Goal: Task Accomplishment & Management: Use online tool/utility

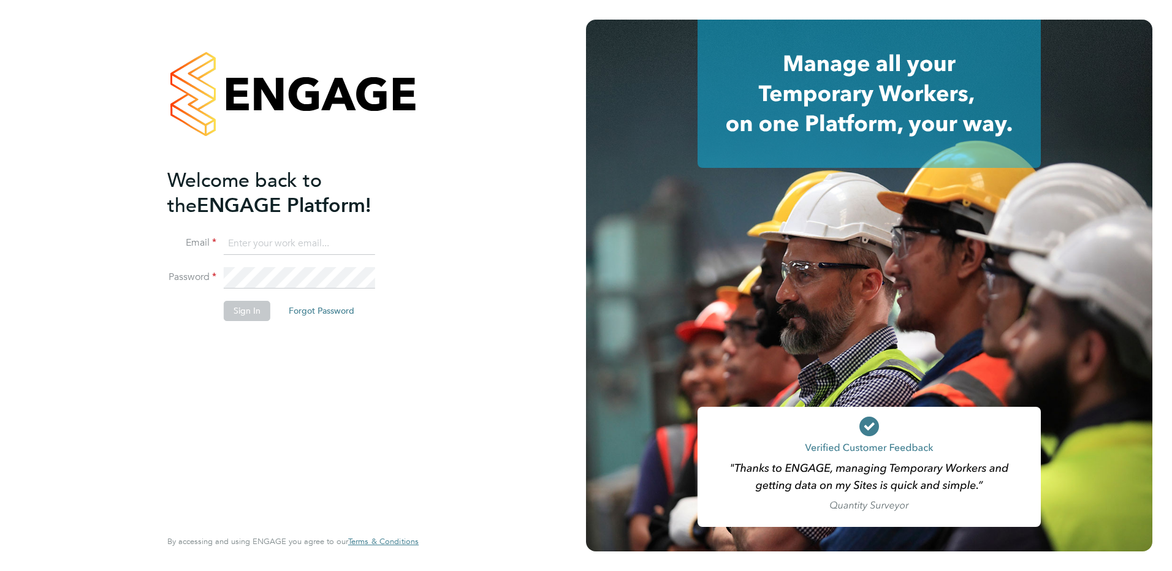
type input "d.dimitrova@oandb.co.uk"
click at [253, 315] on button "Sign In" at bounding box center [247, 311] width 47 height 20
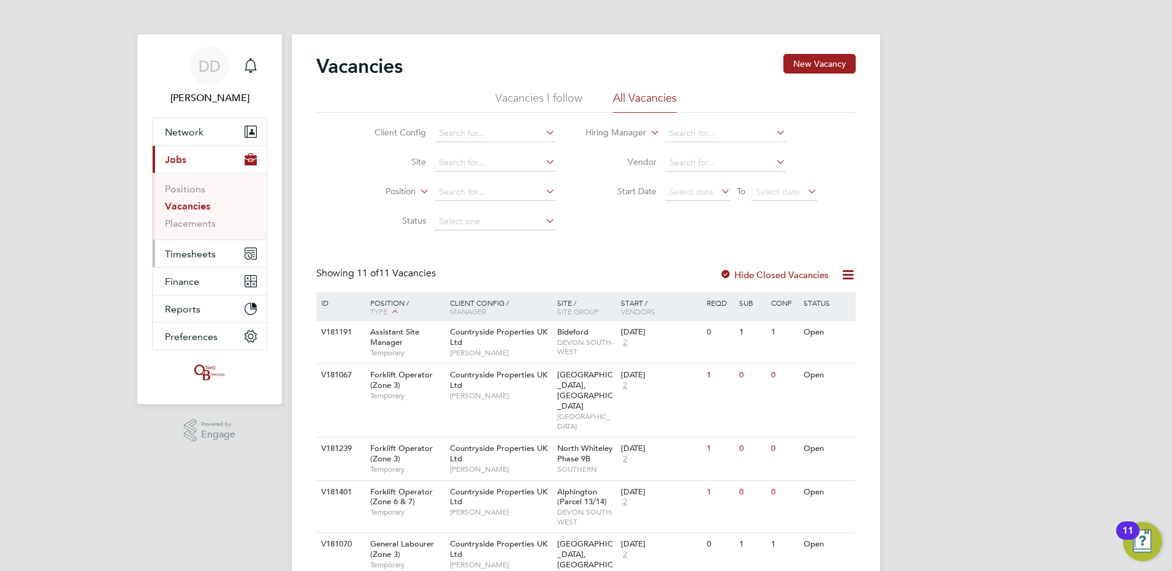
click at [187, 254] on span "Timesheets" at bounding box center [190, 254] width 51 height 12
click at [805, 187] on icon at bounding box center [805, 191] width 0 height 17
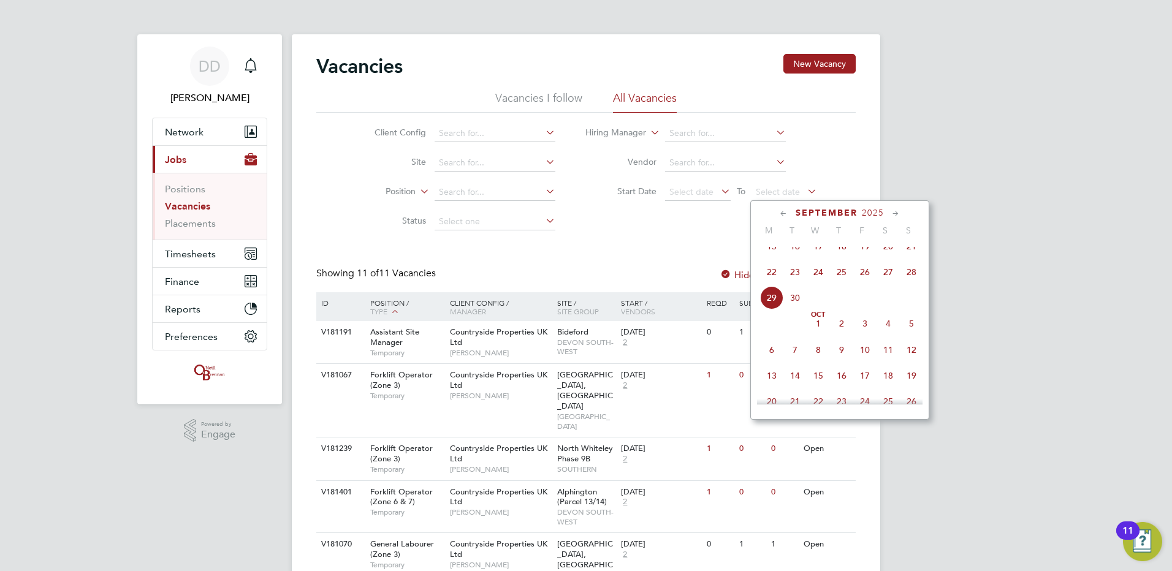
click at [915, 283] on span "28" at bounding box center [911, 271] width 23 height 23
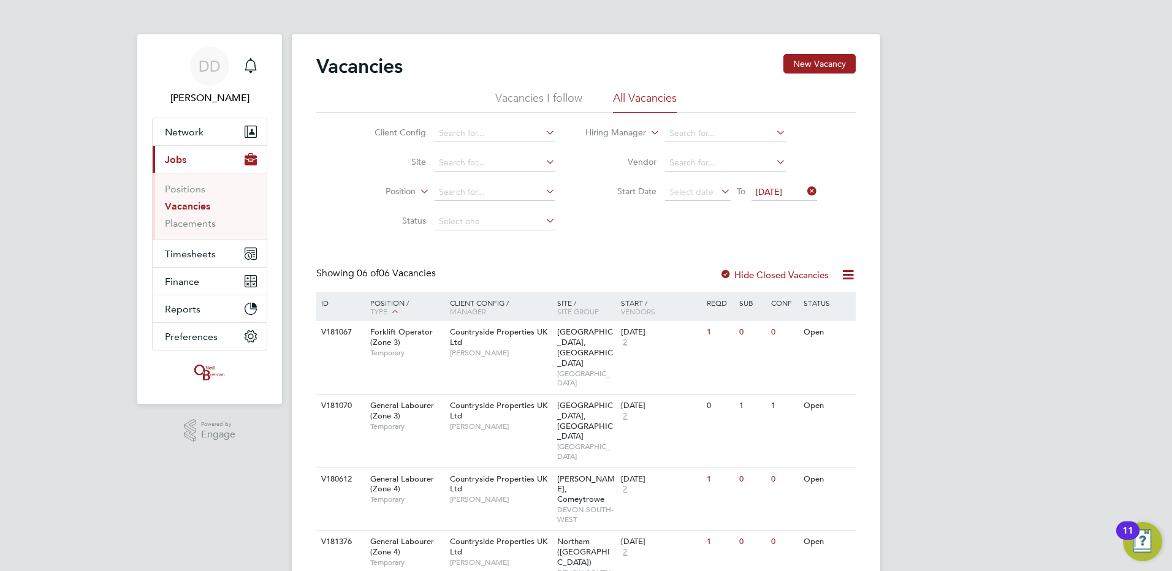
click at [718, 190] on icon at bounding box center [718, 191] width 0 height 17
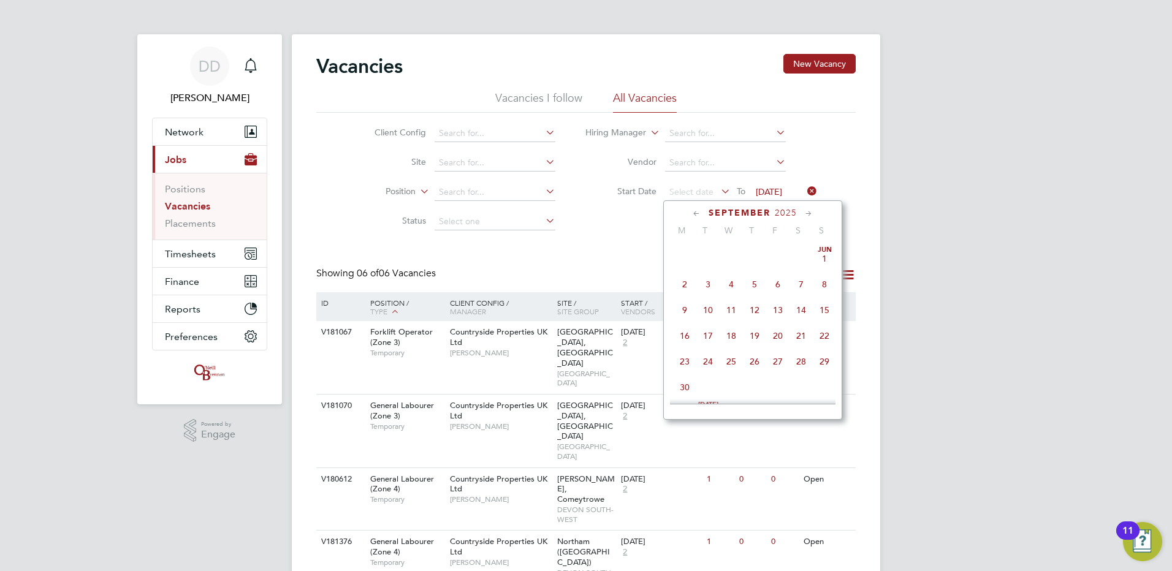
scroll to position [477, 0]
click at [684, 283] on span "22" at bounding box center [684, 271] width 23 height 23
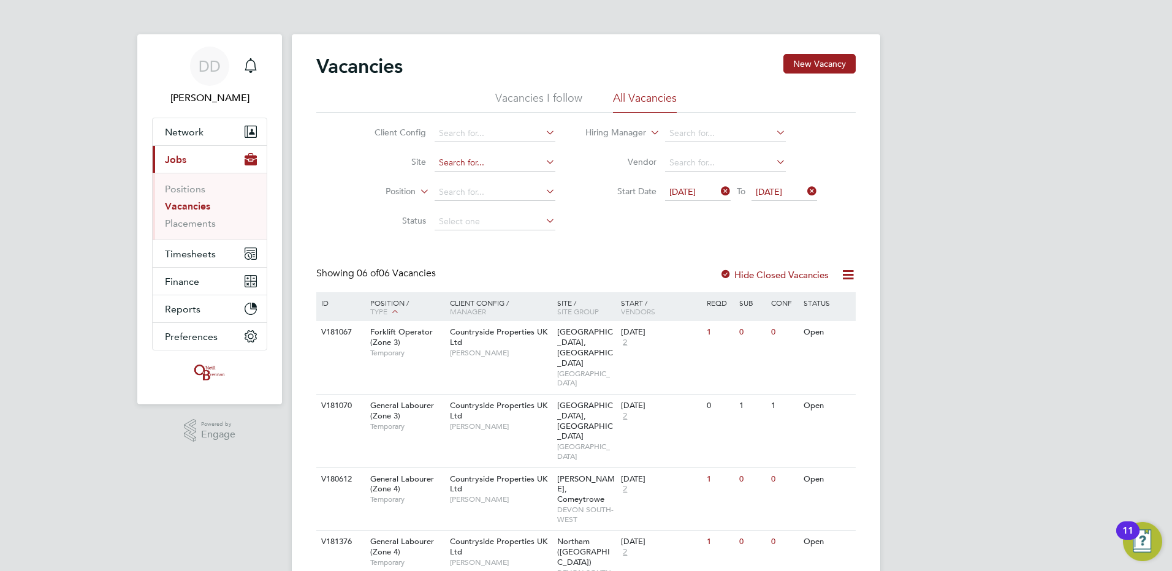
click at [498, 165] on input at bounding box center [495, 162] width 121 height 17
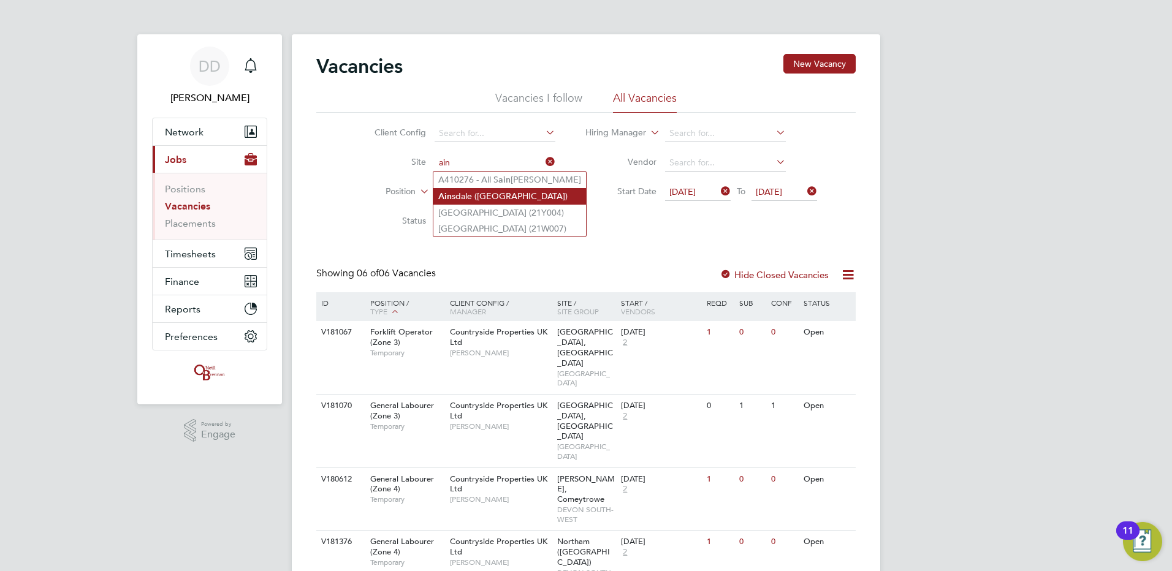
click at [511, 190] on li "Ain sdale (Sandbrook Road)" at bounding box center [509, 196] width 153 height 17
type input "Ainsdale (Sandbrook Road)"
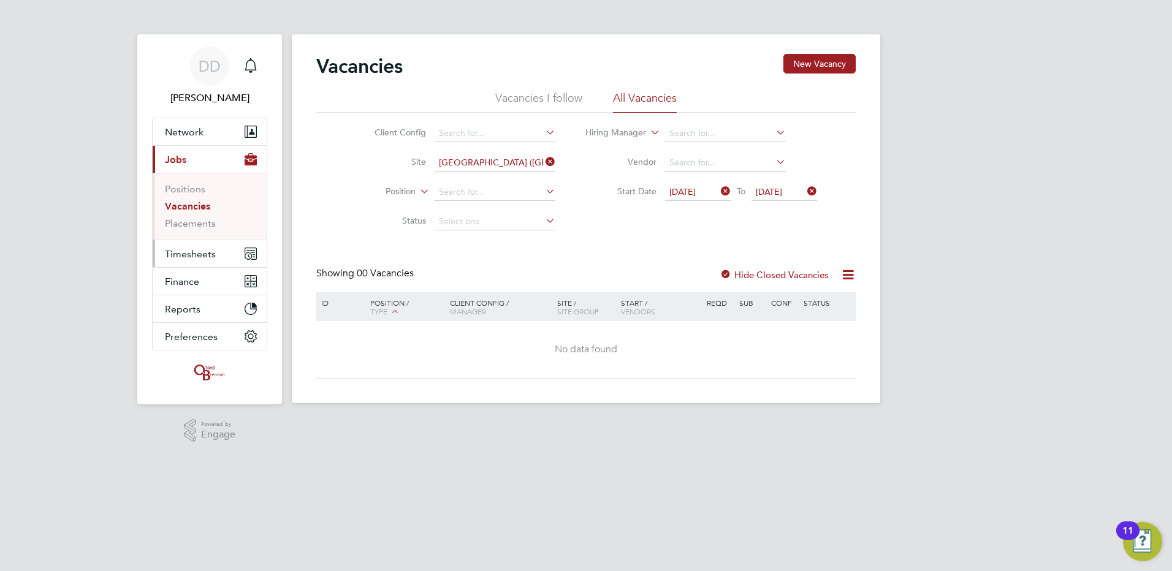
click at [200, 252] on span "Timesheets" at bounding box center [190, 254] width 51 height 12
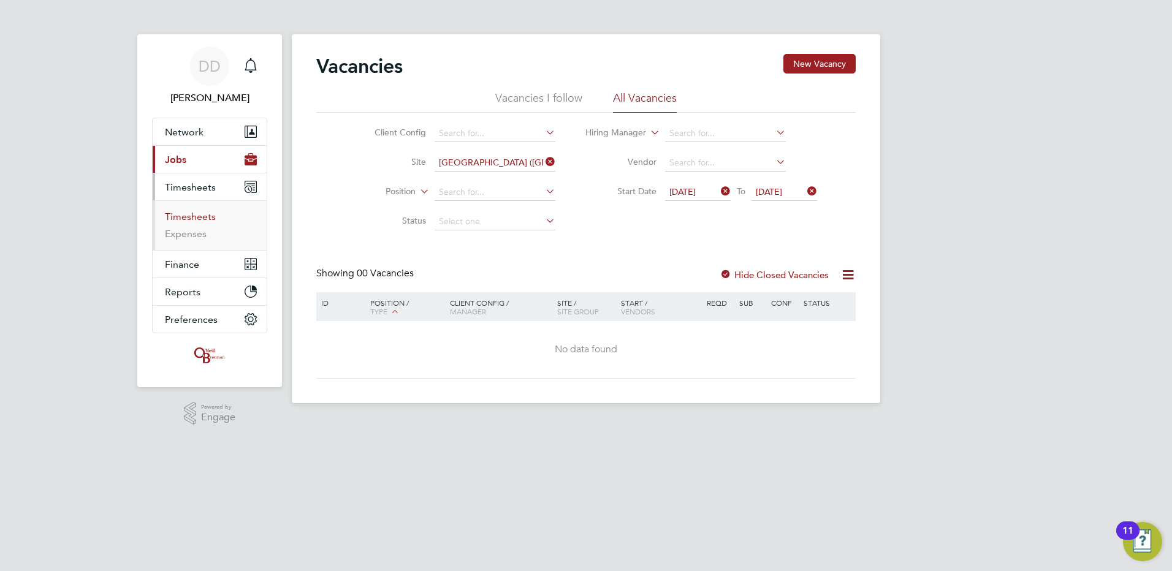
click at [199, 215] on link "Timesheets" at bounding box center [190, 217] width 51 height 12
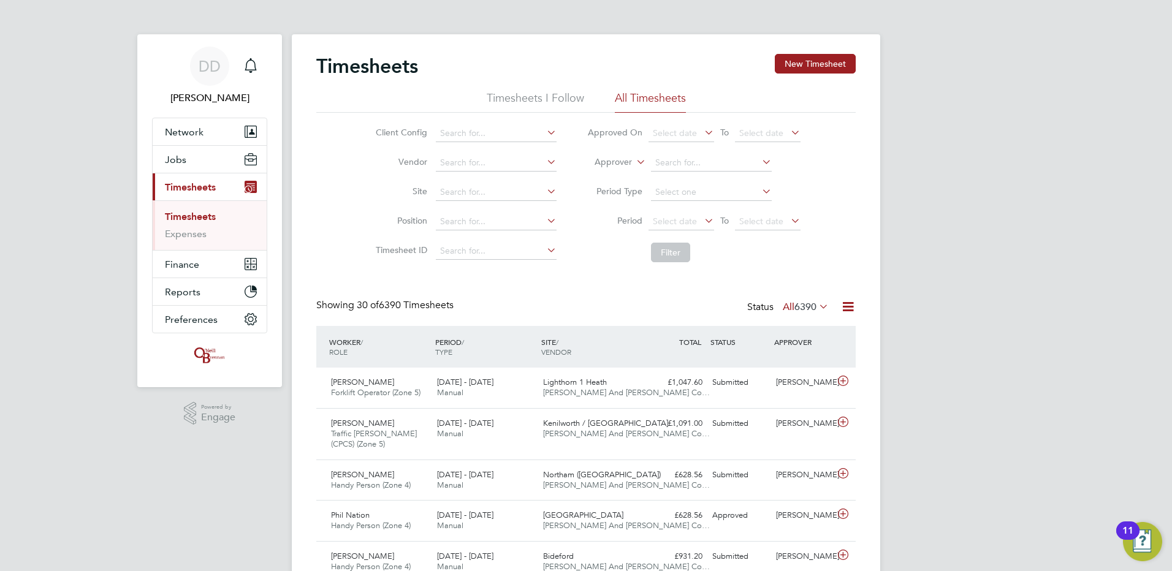
click at [788, 223] on icon at bounding box center [788, 220] width 0 height 17
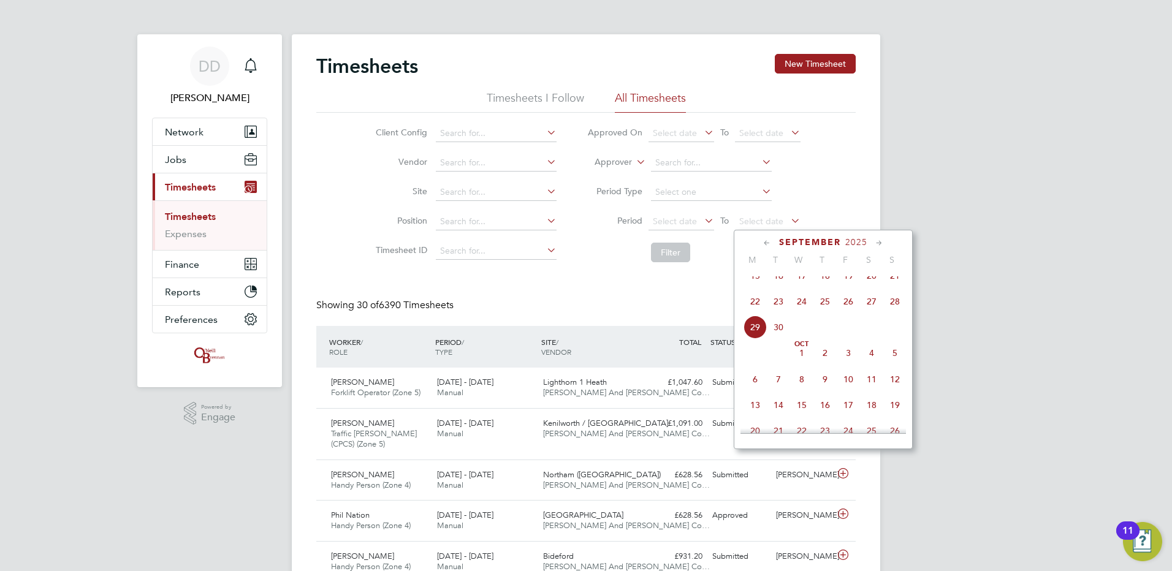
drag, startPoint x: 900, startPoint y: 309, endPoint x: 889, endPoint y: 302, distance: 13.3
click at [899, 309] on span "28" at bounding box center [894, 301] width 23 height 23
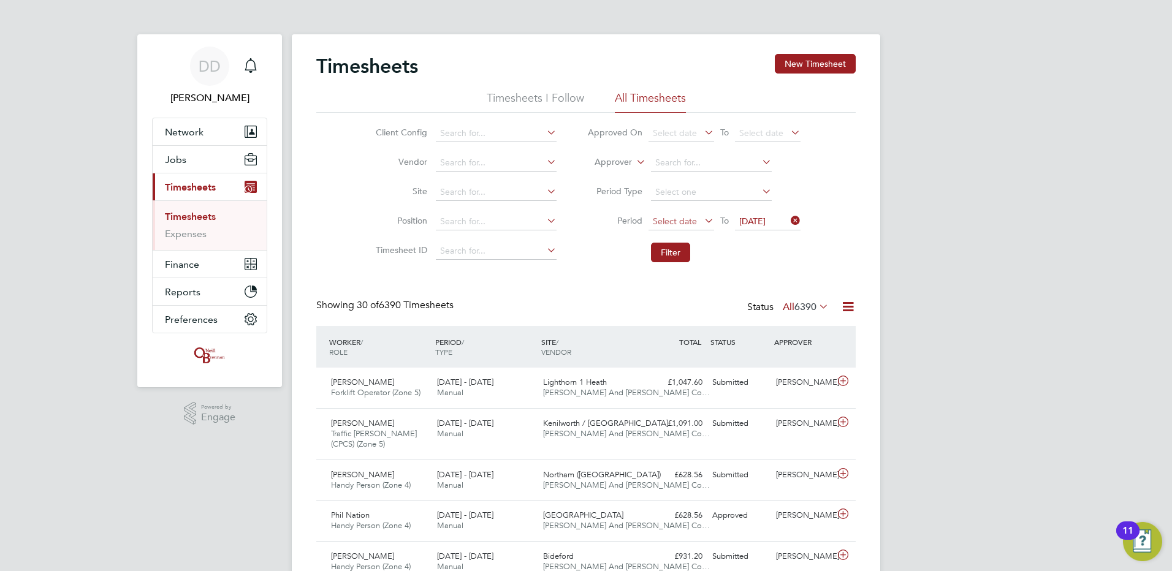
click at [689, 214] on span "Select date" at bounding box center [681, 222] width 66 height 17
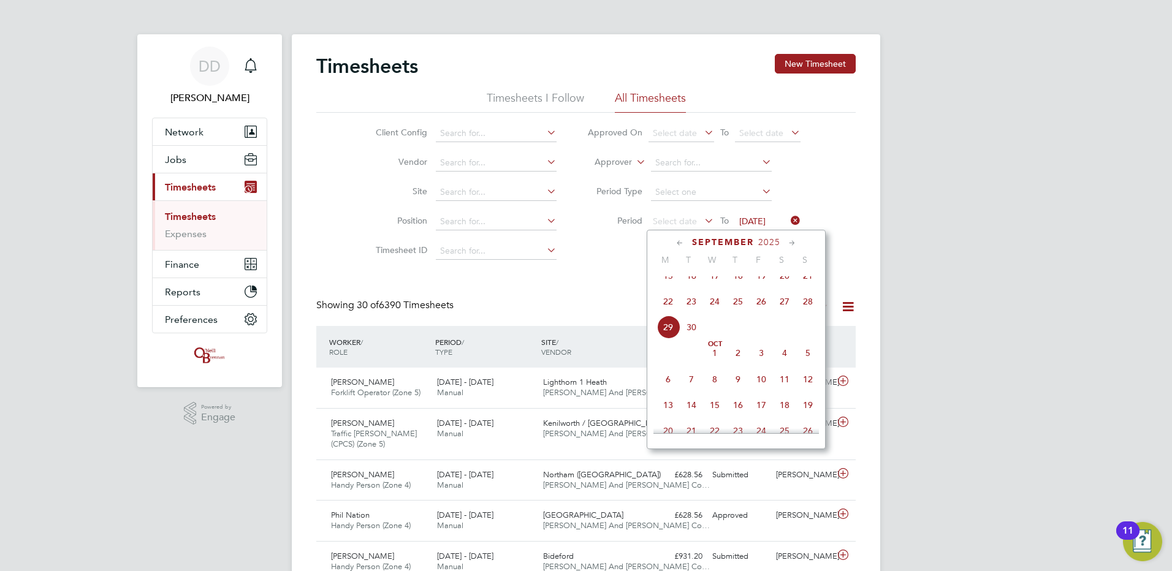
click at [668, 307] on span "22" at bounding box center [667, 301] width 23 height 23
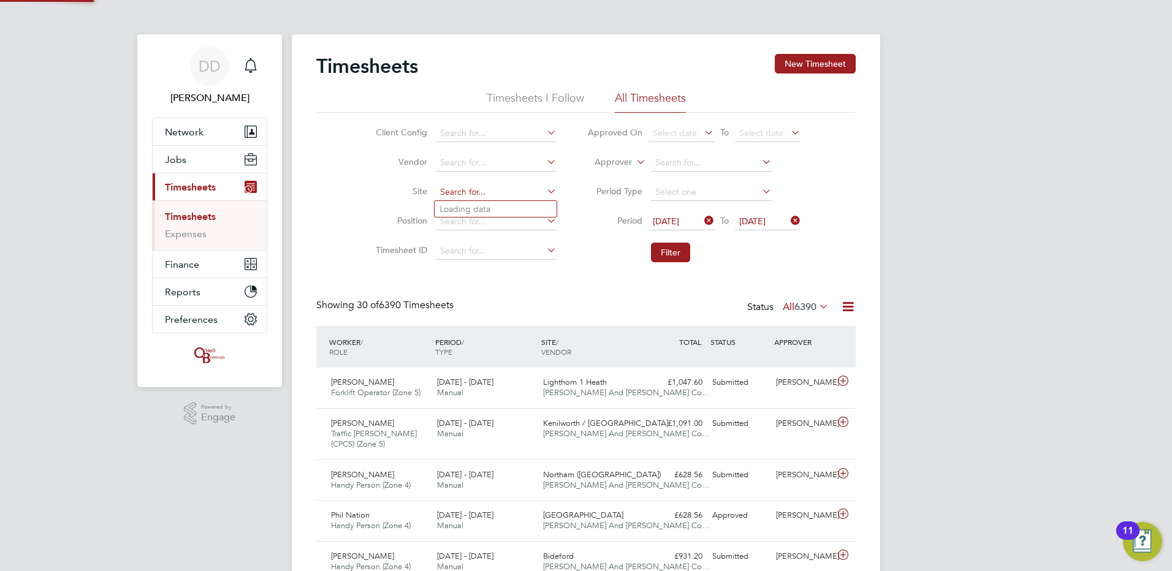
click at [513, 188] on input at bounding box center [496, 192] width 121 height 17
click at [506, 203] on li "[PERSON_NAME] ([PERSON_NAME][GEOGRAPHIC_DATA])" at bounding box center [567, 209] width 264 height 17
type input "[GEOGRAPHIC_DATA] ([GEOGRAPHIC_DATA])"
click at [676, 251] on button "Filter" at bounding box center [670, 253] width 39 height 20
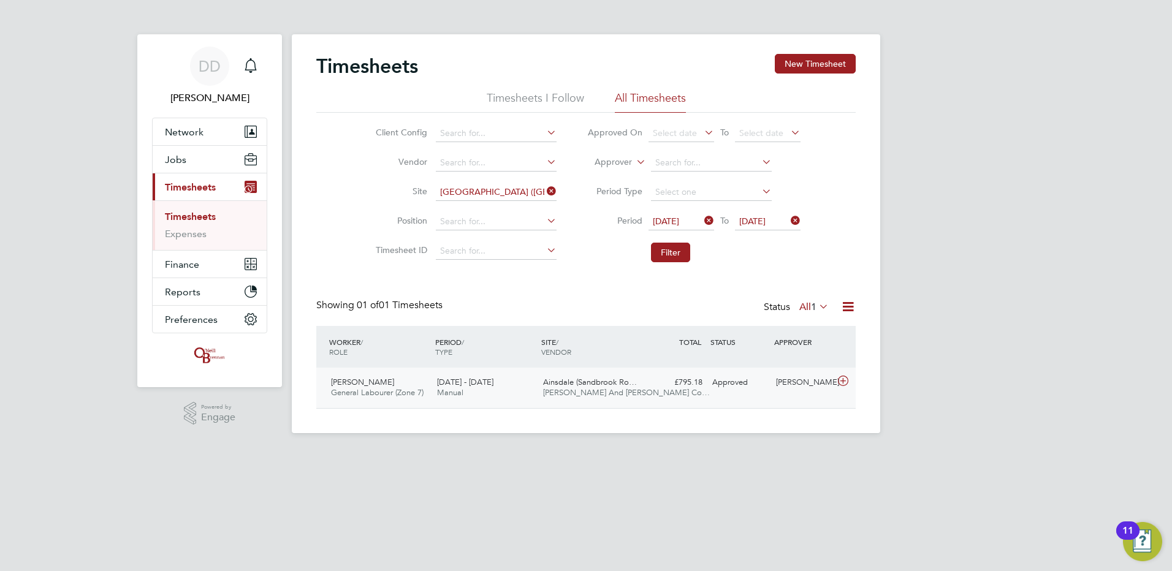
click at [844, 379] on icon at bounding box center [842, 381] width 15 height 10
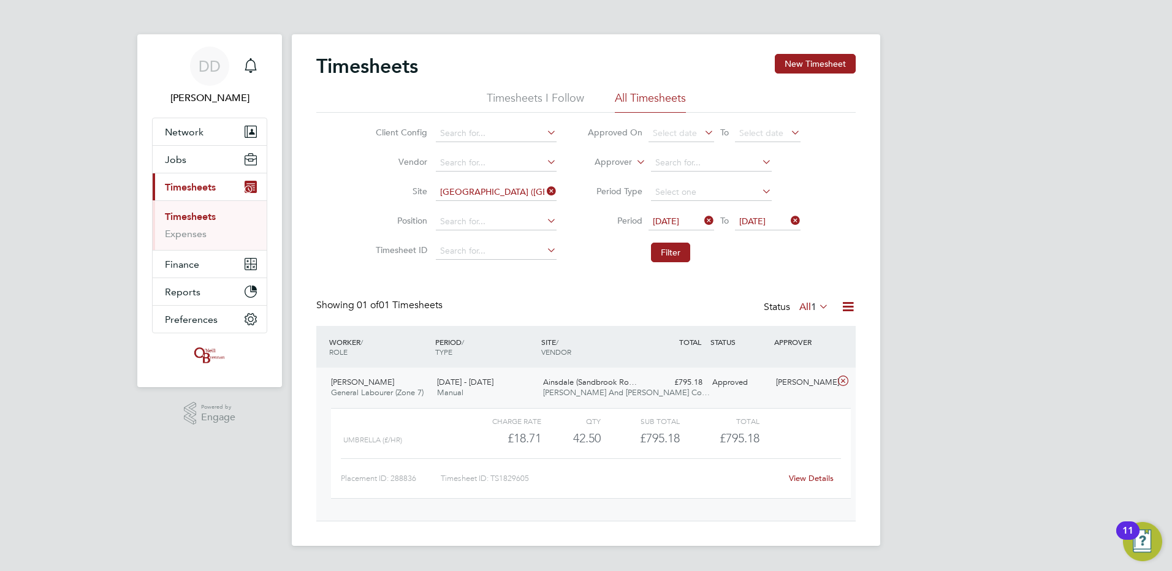
click at [817, 478] on link "View Details" at bounding box center [811, 478] width 45 height 10
click at [196, 214] on link "Timesheets" at bounding box center [190, 217] width 51 height 12
click at [662, 248] on button "Filter" at bounding box center [670, 253] width 39 height 20
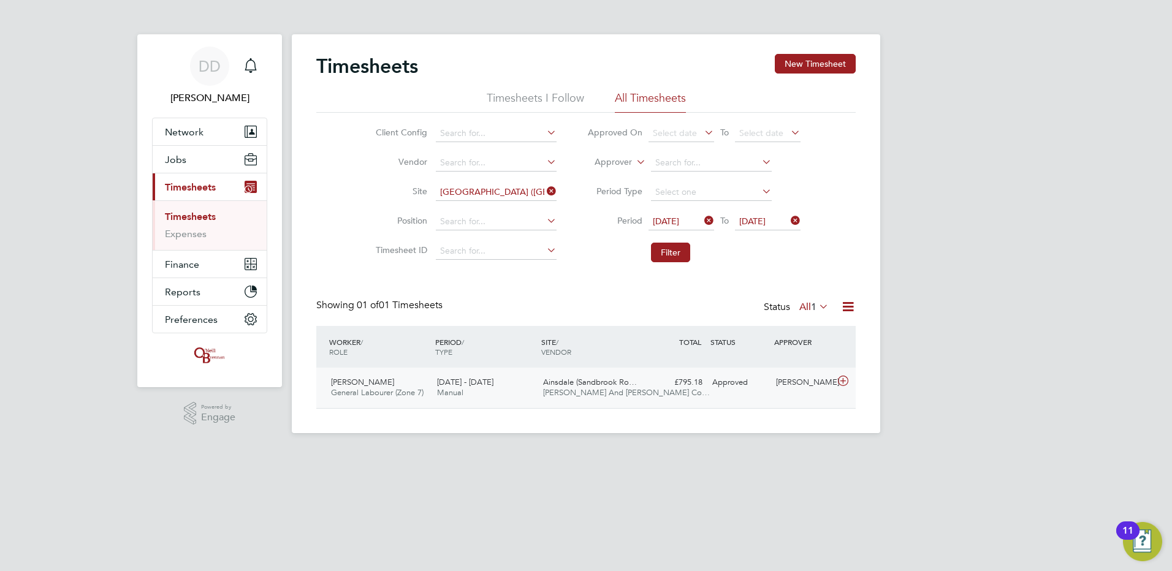
scroll to position [31, 107]
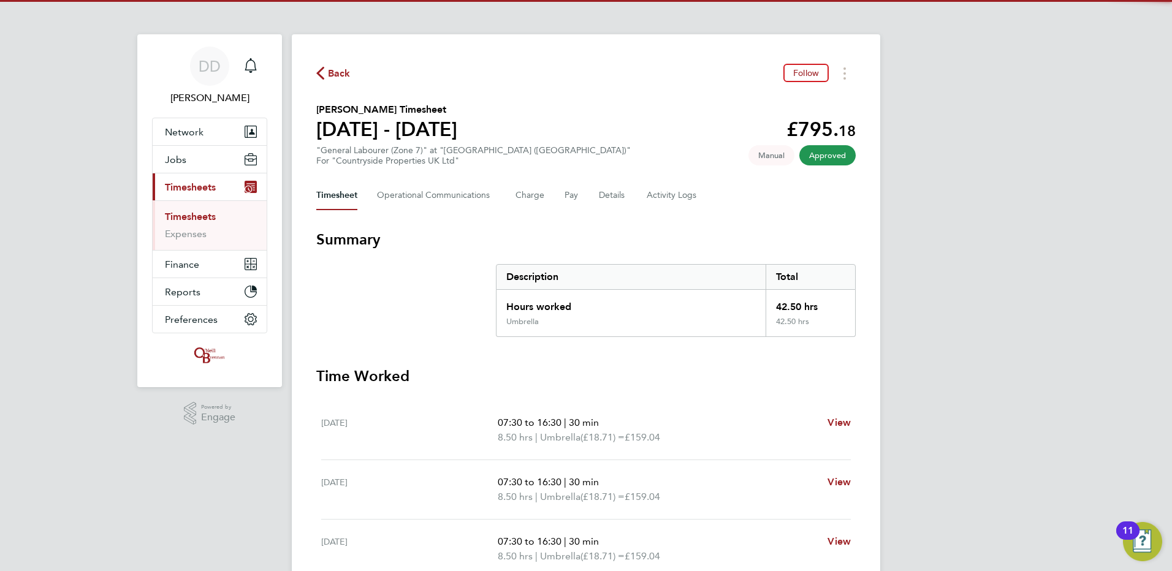
drag, startPoint x: 44, startPoint y: 115, endPoint x: 50, endPoint y: 118, distance: 7.1
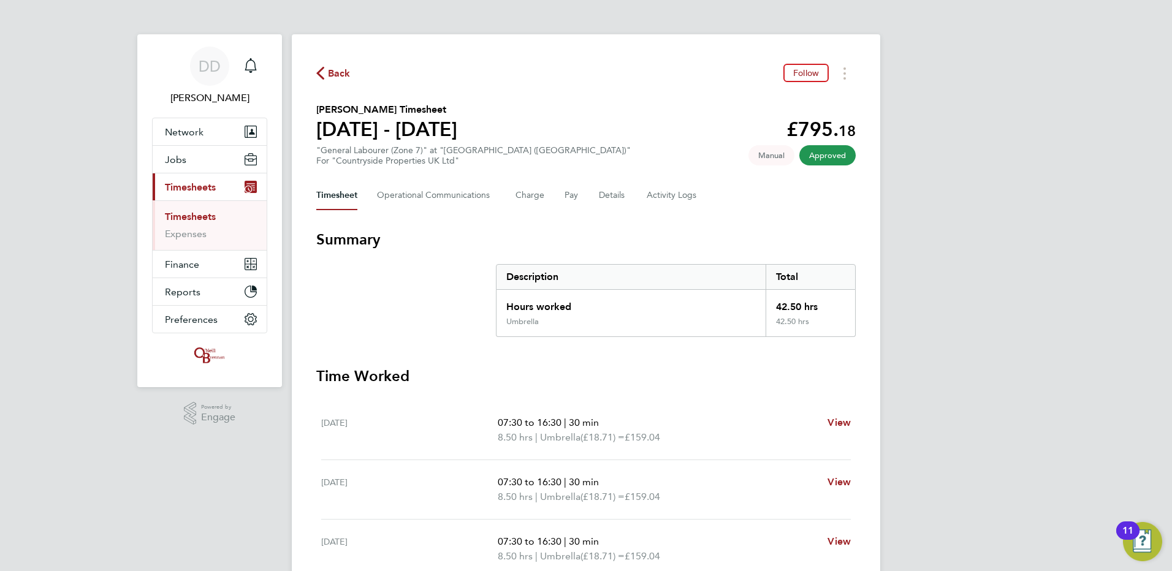
click at [0, 102] on html "DD [PERSON_NAME] Notifications Applications: Network Team Members Businesses Si…" at bounding box center [586, 447] width 1172 height 895
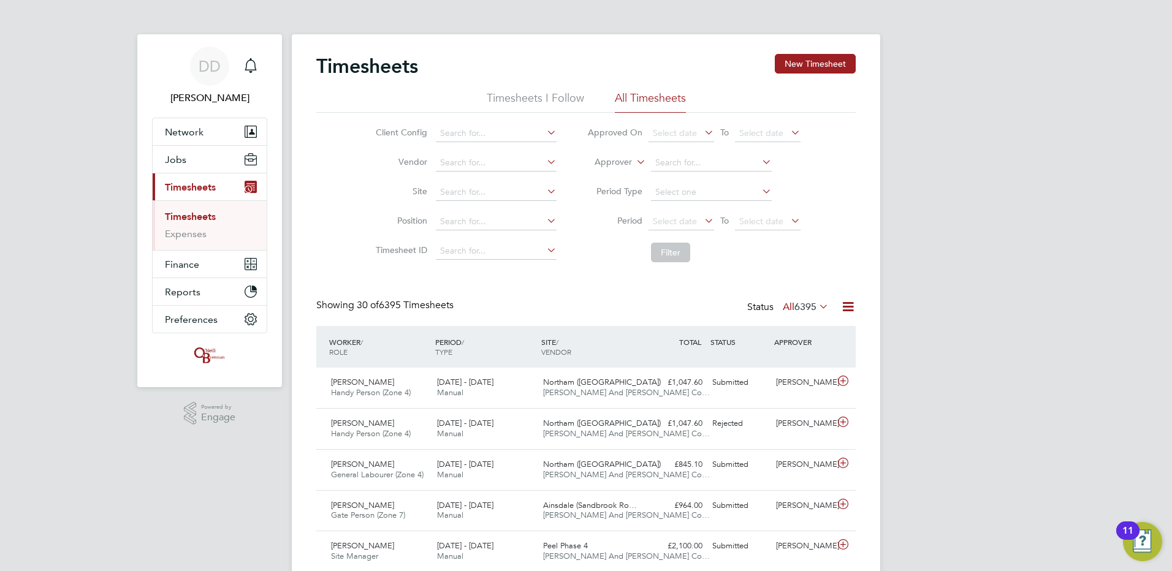
drag, startPoint x: 789, startPoint y: 225, endPoint x: 794, endPoint y: 218, distance: 9.2
click at [788, 218] on icon at bounding box center [788, 220] width 0 height 17
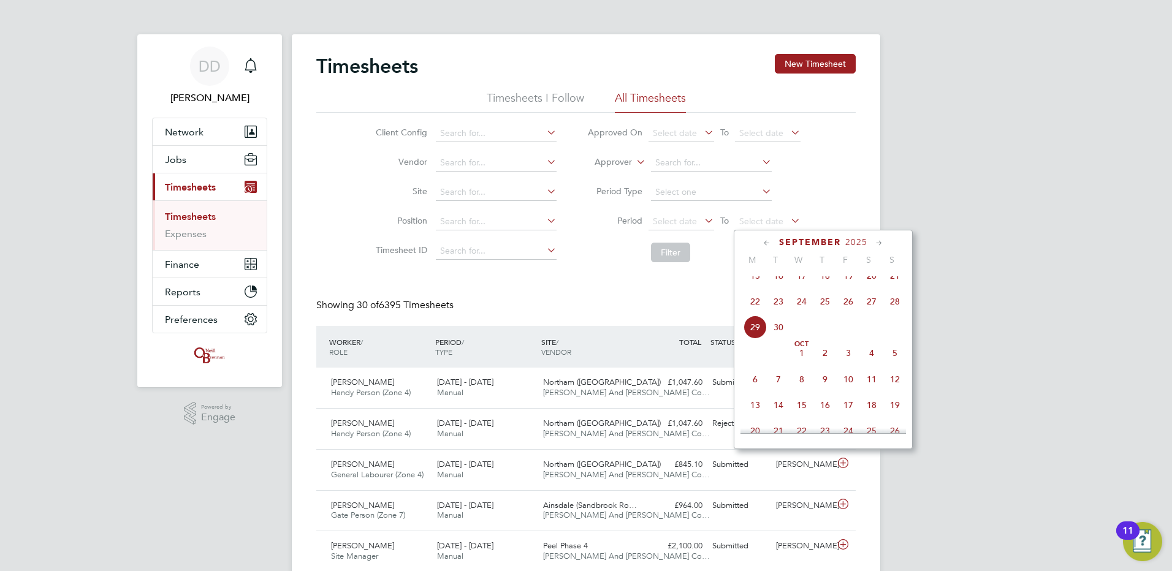
click at [897, 308] on span "28" at bounding box center [894, 301] width 23 height 23
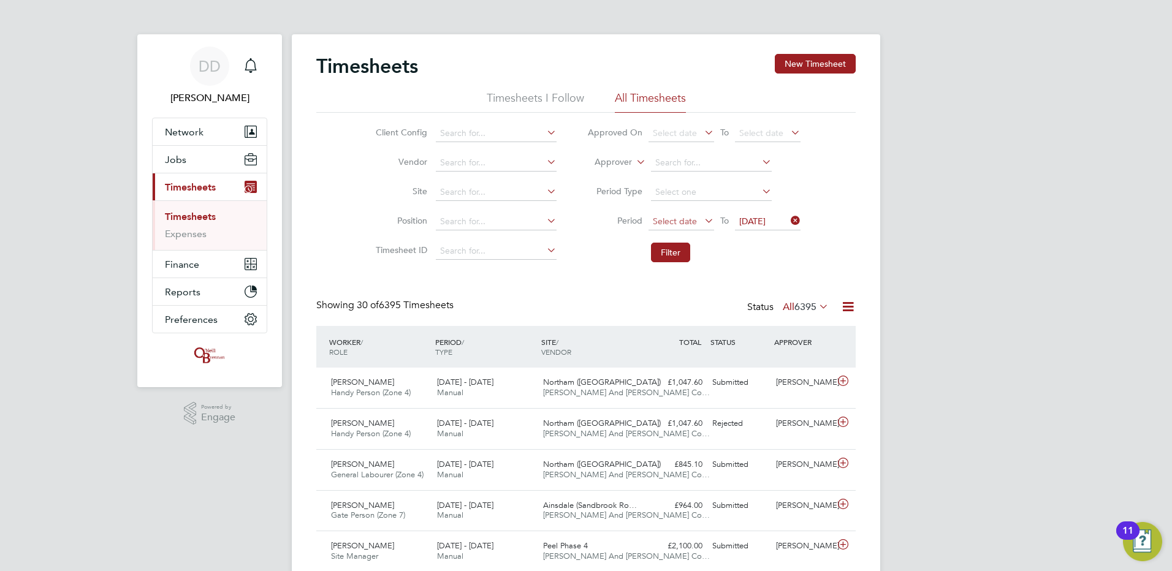
click at [698, 220] on span "Select date" at bounding box center [681, 222] width 66 height 17
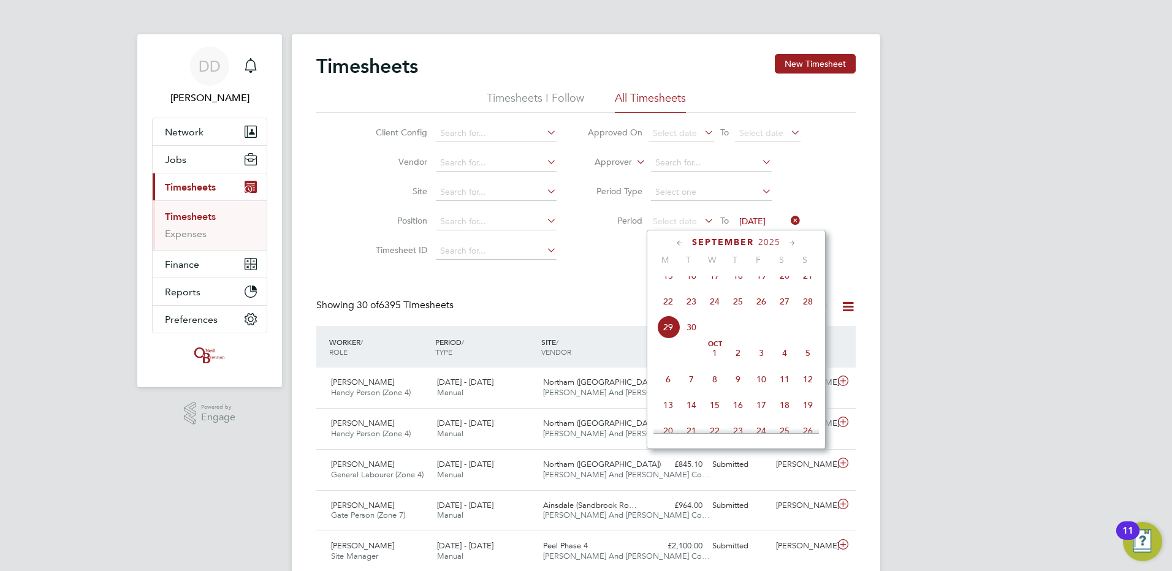
click at [664, 311] on span "22" at bounding box center [667, 301] width 23 height 23
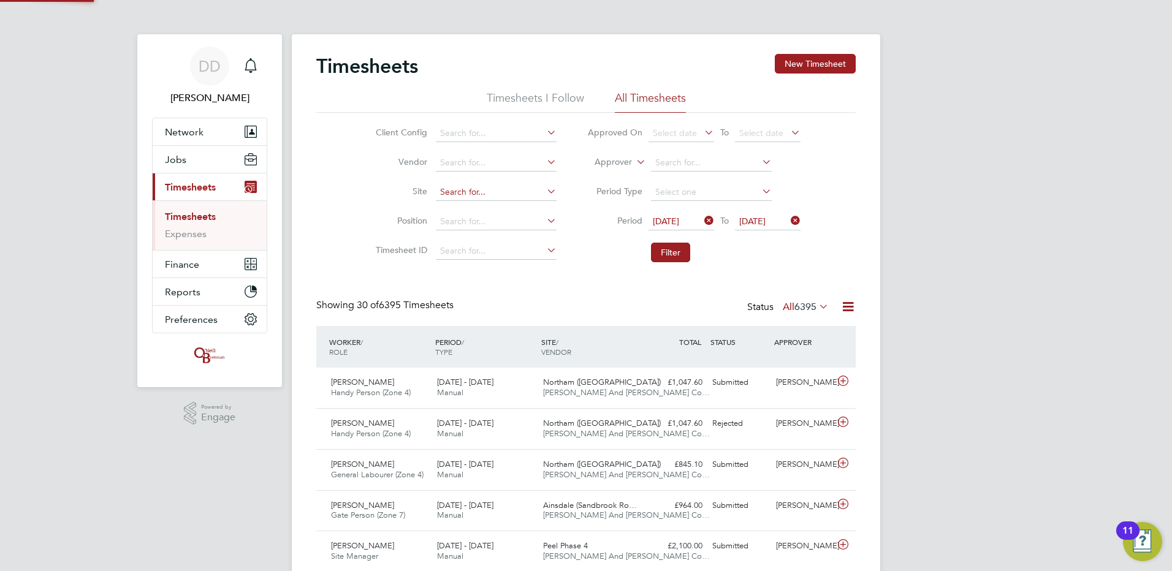
click at [493, 196] on input at bounding box center [496, 192] width 121 height 17
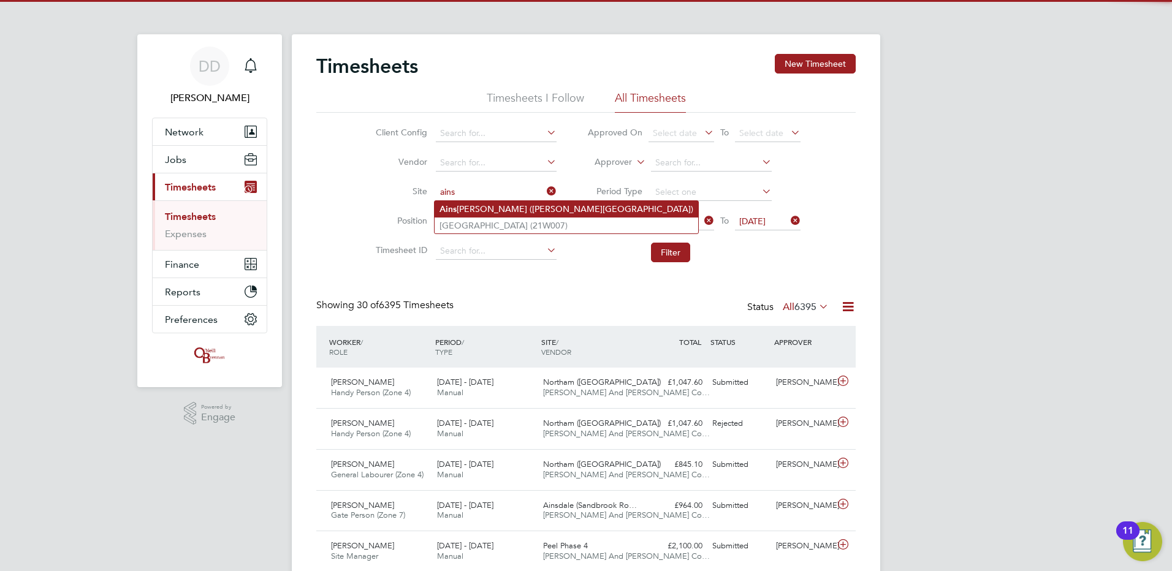
click at [487, 208] on li "[PERSON_NAME] ([PERSON_NAME][GEOGRAPHIC_DATA])" at bounding box center [567, 209] width 264 height 17
type input "[GEOGRAPHIC_DATA] ([GEOGRAPHIC_DATA])"
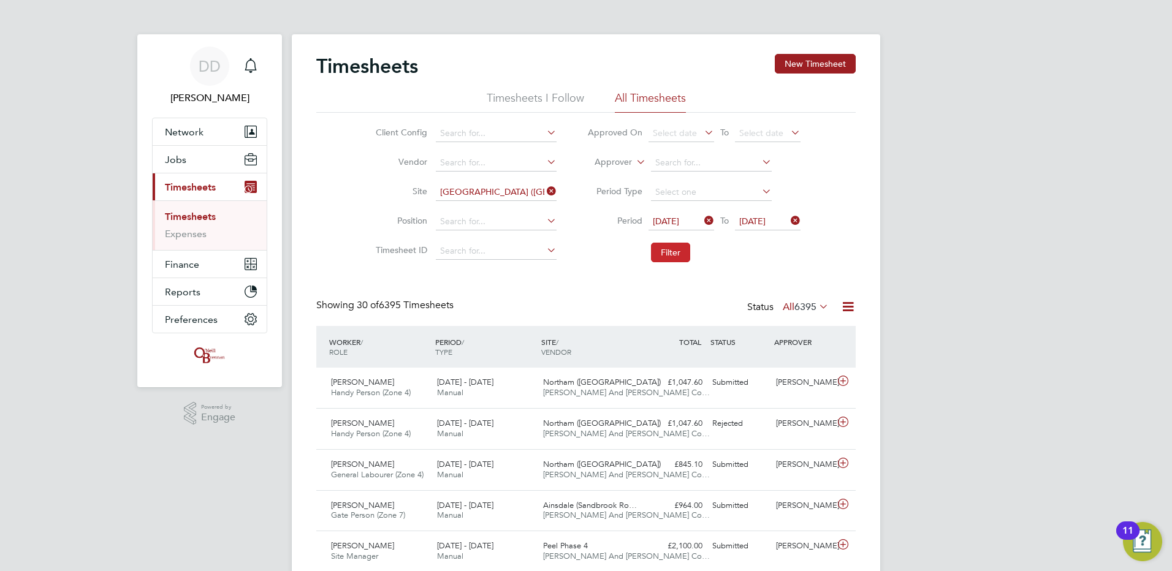
click at [658, 254] on button "Filter" at bounding box center [670, 253] width 39 height 20
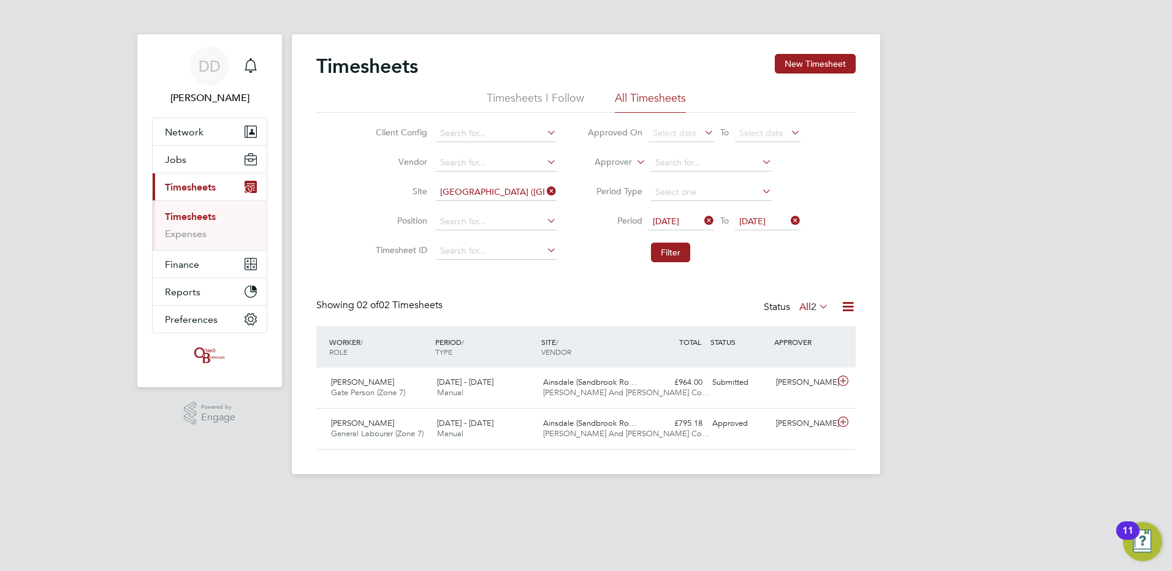
click at [50, 184] on div "DD [PERSON_NAME] Notifications Applications: Network Team Members Businesses Si…" at bounding box center [586, 247] width 1172 height 494
